Goal: Information Seeking & Learning: Learn about a topic

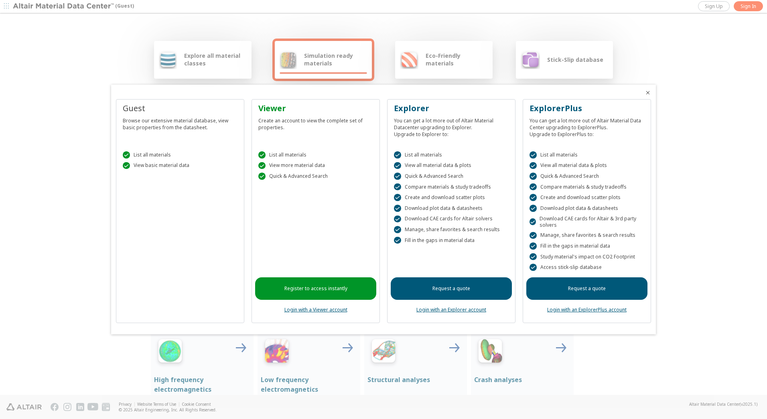
click at [200, 67] on div at bounding box center [383, 209] width 767 height 419
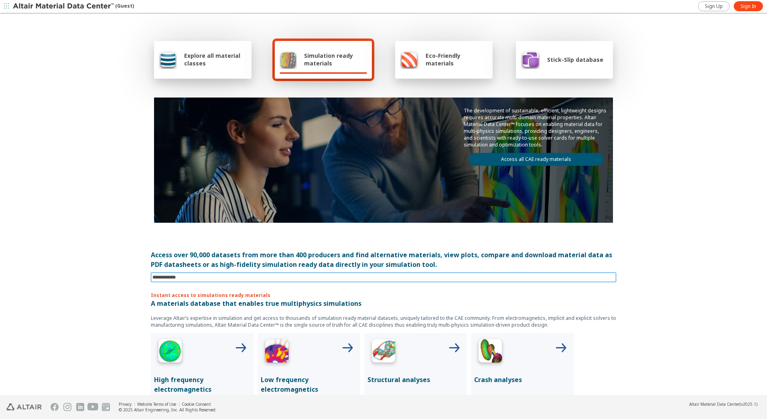
click at [190, 277] on input at bounding box center [384, 277] width 464 height 9
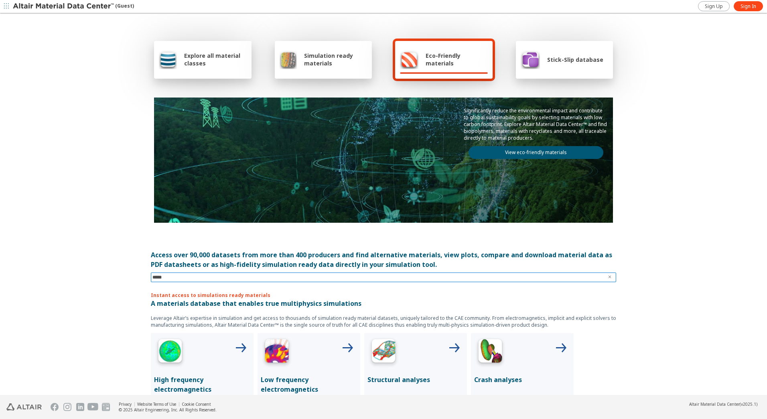
type input "******"
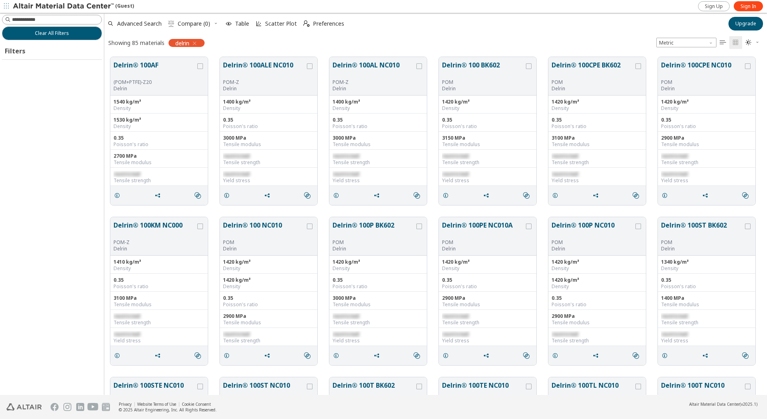
scroll to position [338, 656]
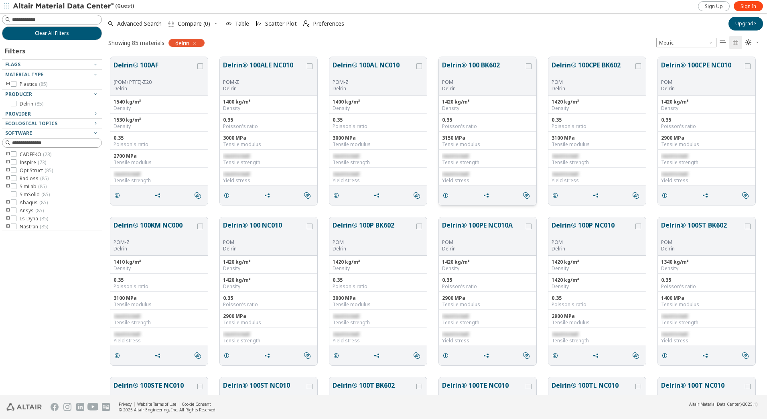
click at [481, 65] on button "Delrin® 100 BK602" at bounding box center [483, 69] width 82 height 19
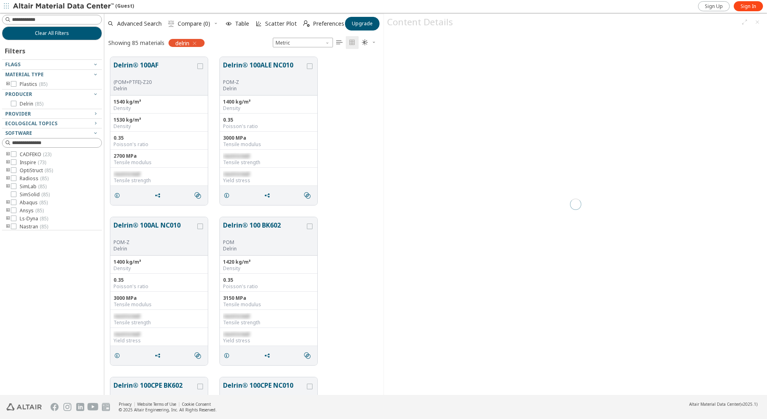
scroll to position [338, 273]
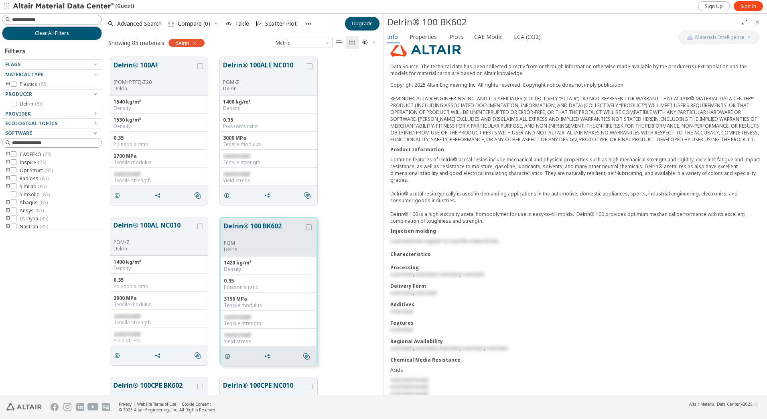
scroll to position [120, 0]
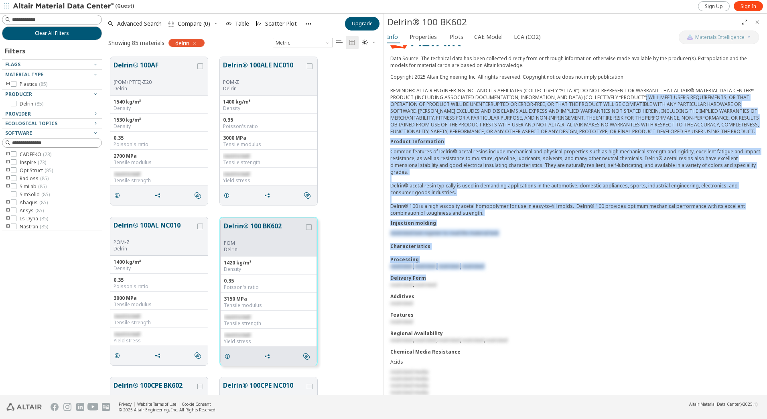
drag, startPoint x: 651, startPoint y: 121, endPoint x: 638, endPoint y: 97, distance: 26.4
click at [638, 97] on div "Material Type Plastics > Polymer > POM Polymer Family POM Producer Delrin Data …" at bounding box center [575, 386] width 383 height 855
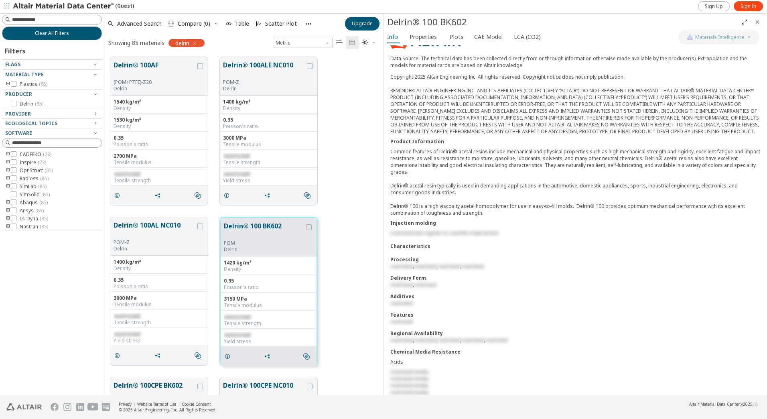
click at [343, 213] on div "Delrin® 100AL NC010 POM-Z Delrin 1400 kg/m³ Density 0.35 Poisson's ratio 3000 M…" at bounding box center [243, 291] width 279 height 160
drag, startPoint x: 748, startPoint y: 5, endPoint x: 734, endPoint y: 11, distance: 15.3
click at [748, 5] on span "Sign In" at bounding box center [748, 6] width 16 height 6
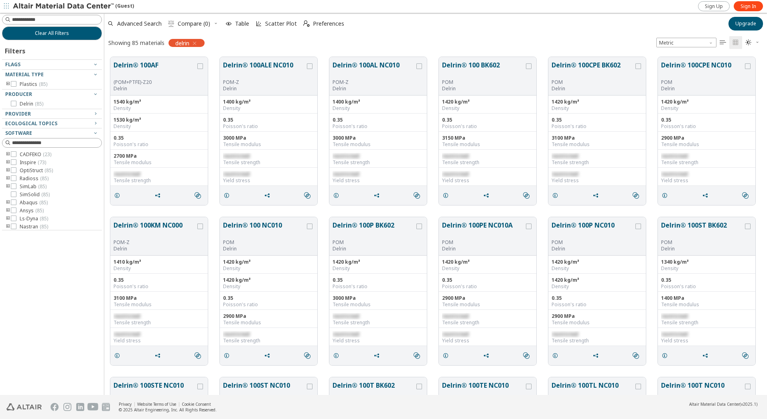
scroll to position [338, 656]
